Goal: Obtain resource: Download file/media

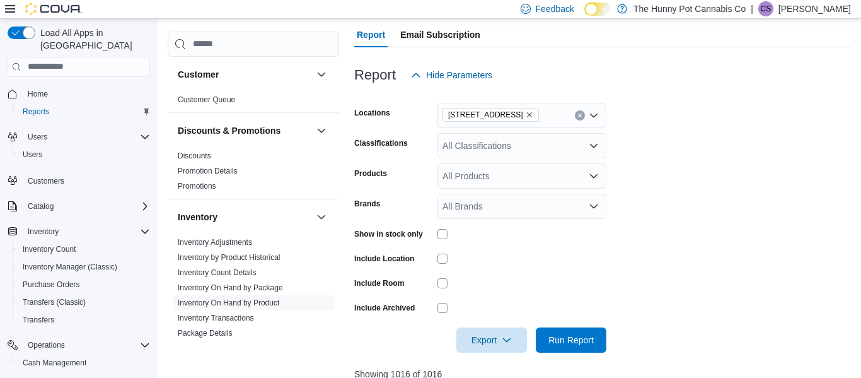
scroll to position [75, 0]
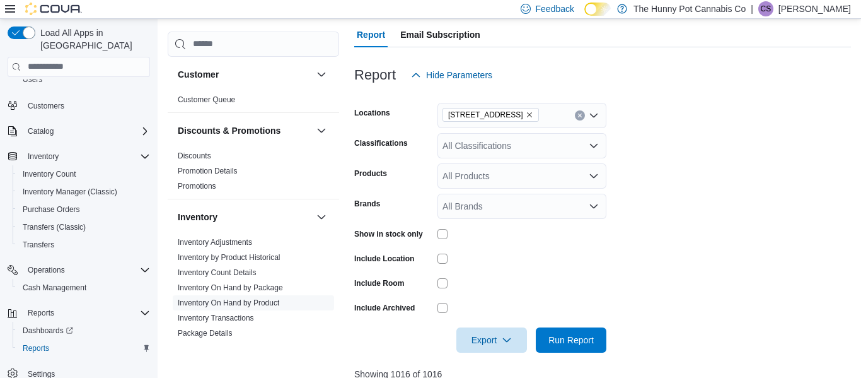
click at [491, 353] on div at bounding box center [602, 359] width 497 height 15
click at [490, 341] on span "Export" at bounding box center [491, 338] width 55 height 25
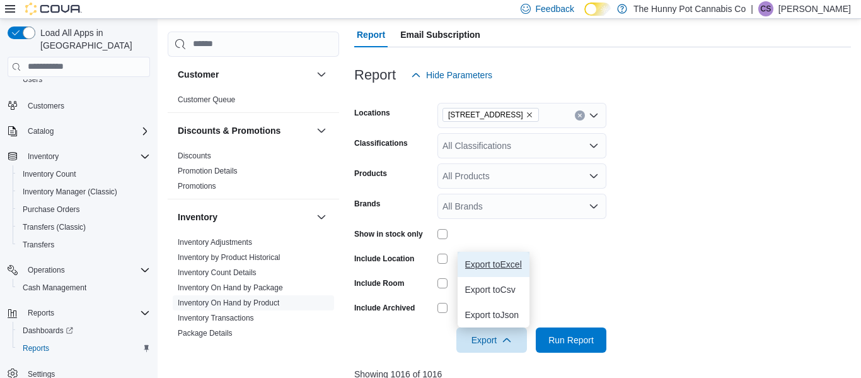
click at [503, 267] on span "Export to Excel" at bounding box center [493, 264] width 57 height 10
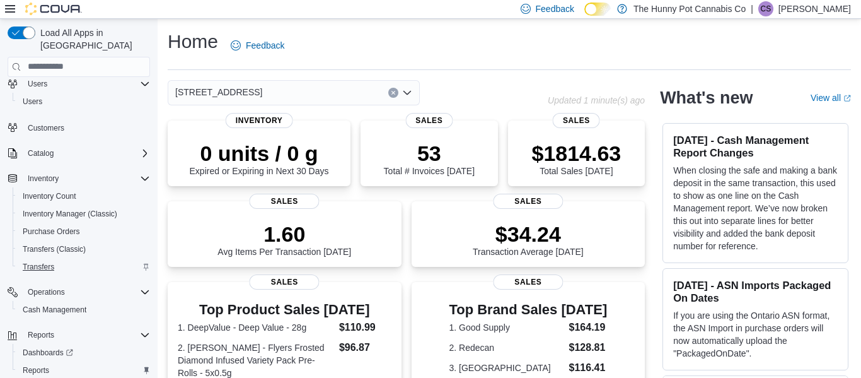
scroll to position [75, 0]
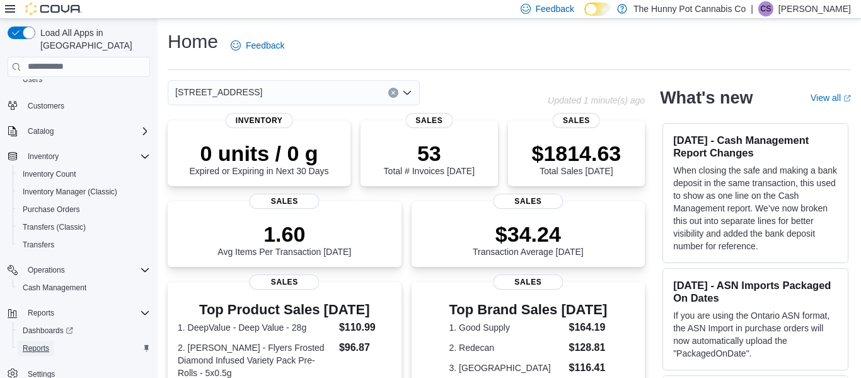
click at [50, 340] on link "Reports" at bounding box center [36, 347] width 37 height 15
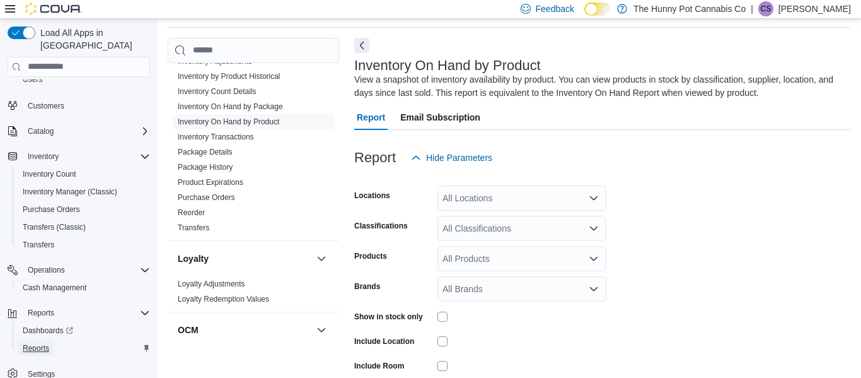
scroll to position [185, 0]
click at [258, 124] on link "Inventory On Hand by Product" at bounding box center [228, 124] width 101 height 9
click at [466, 202] on div "All Locations" at bounding box center [521, 197] width 169 height 25
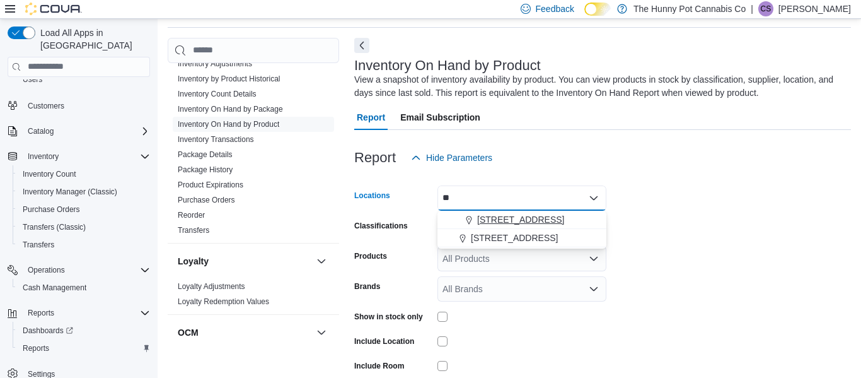
type input "**"
click at [484, 217] on span "7481 Oakwood Drive" at bounding box center [520, 219] width 87 height 13
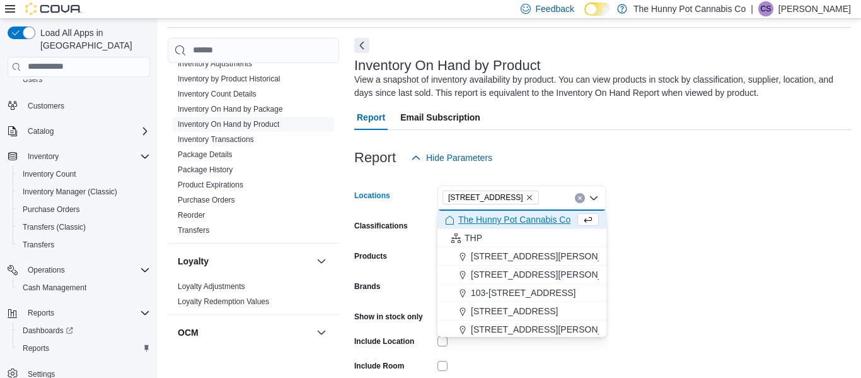
click at [708, 235] on form "Locations 7481 Oakwood Drive Combo box. Selected. 7481 Oakwood Drive. Press Bac…" at bounding box center [602, 302] width 497 height 265
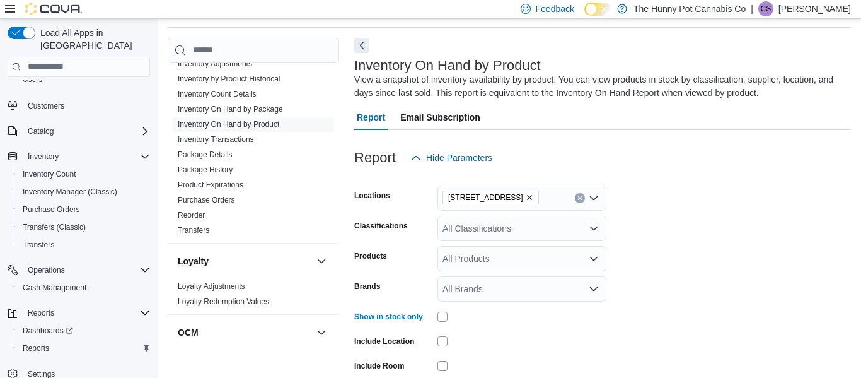
click at [634, 287] on form "Locations 7481 Oakwood Drive Classifications All Classifications Products All P…" at bounding box center [602, 302] width 497 height 265
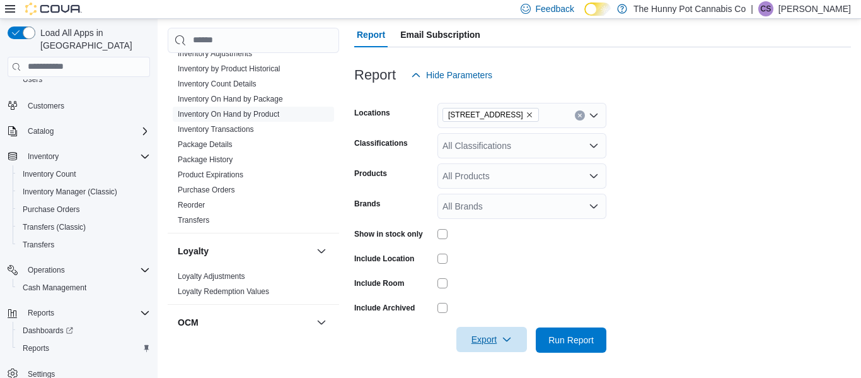
click at [483, 349] on span "Export" at bounding box center [491, 338] width 55 height 25
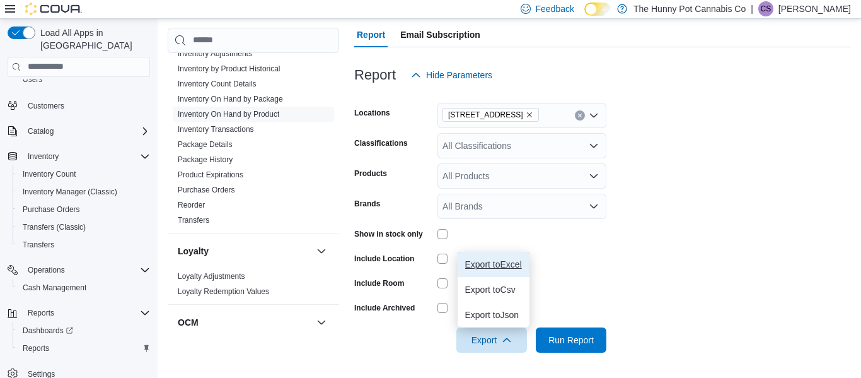
click at [498, 265] on span "Export to Excel" at bounding box center [493, 264] width 57 height 10
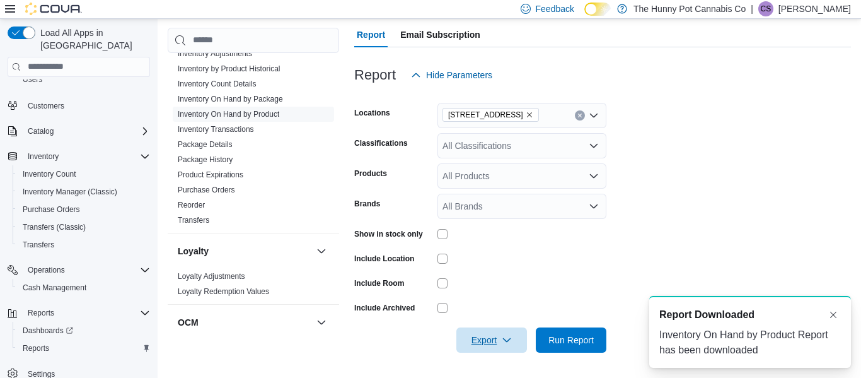
scroll to position [0, 0]
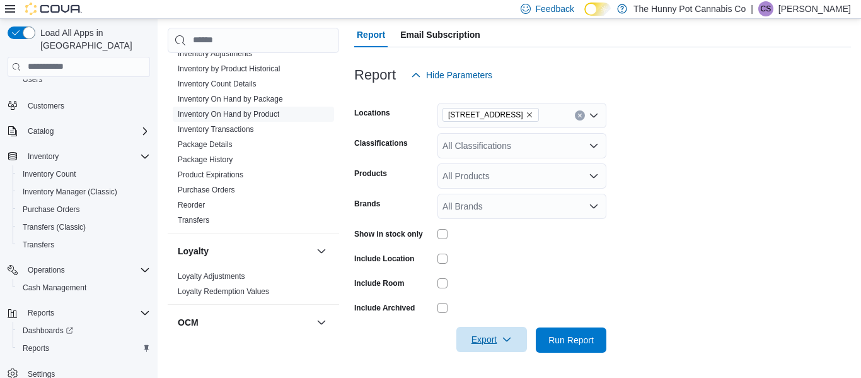
click at [492, 347] on span "Export" at bounding box center [491, 338] width 55 height 25
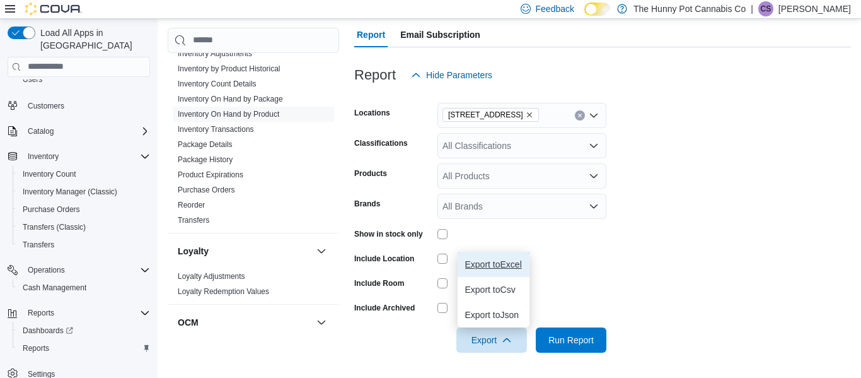
click at [502, 272] on button "Export to Excel" at bounding box center [494, 263] width 72 height 25
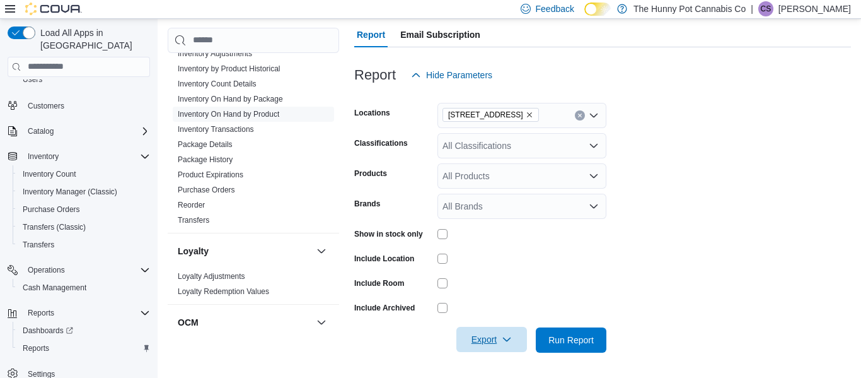
click at [485, 335] on span "Export" at bounding box center [491, 338] width 55 height 25
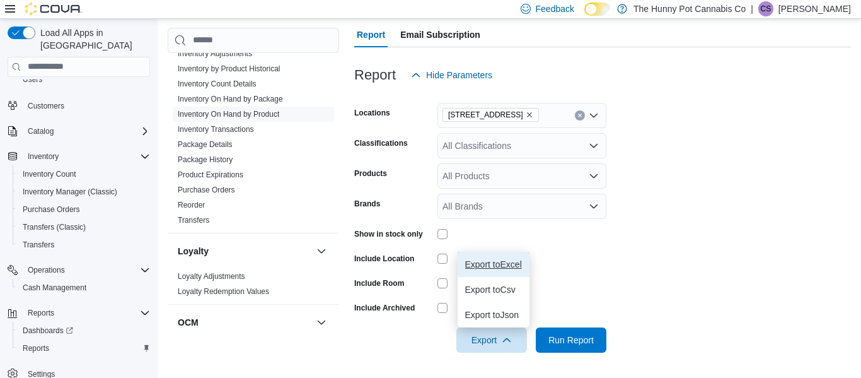
click at [499, 268] on span "Export to Excel" at bounding box center [493, 264] width 57 height 10
